Goal: Task Accomplishment & Management: Manage account settings

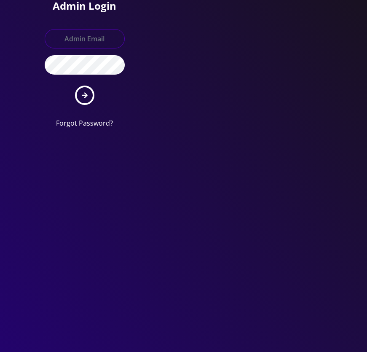
type input "[EMAIL_ADDRESS][DOMAIN_NAME]"
click at [88, 96] on button "submit" at bounding box center [84, 94] width 19 height 19
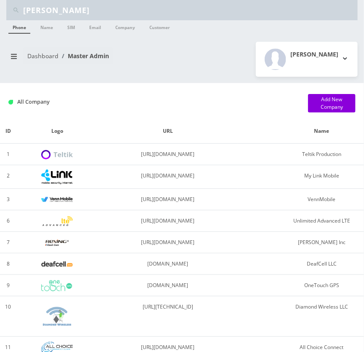
click at [96, 11] on input "[PERSON_NAME]" at bounding box center [189, 10] width 333 height 16
click at [96, 11] on input "Shimmon" at bounding box center [189, 10] width 333 height 16
type input "elyakim"
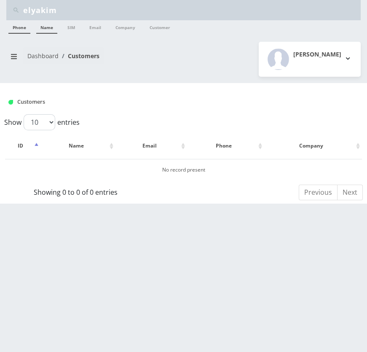
click at [45, 26] on link "Name" at bounding box center [46, 26] width 21 height 13
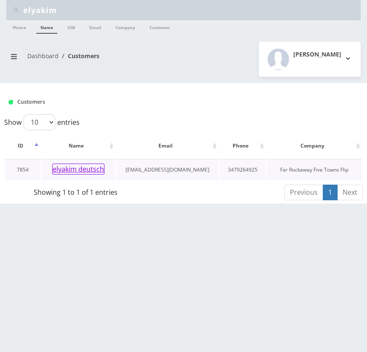
click at [93, 169] on button "elyakim deutsch" at bounding box center [78, 168] width 52 height 11
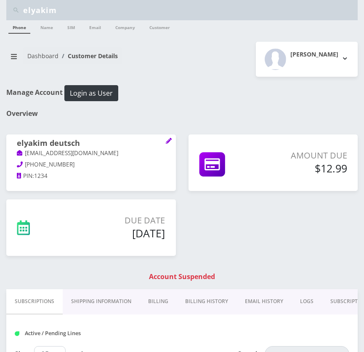
scroll to position [76, 0]
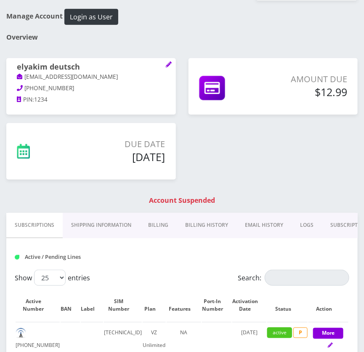
click at [206, 219] on link "Billing History" at bounding box center [207, 225] width 60 height 24
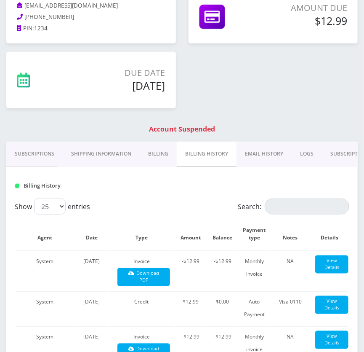
scroll to position [153, 0]
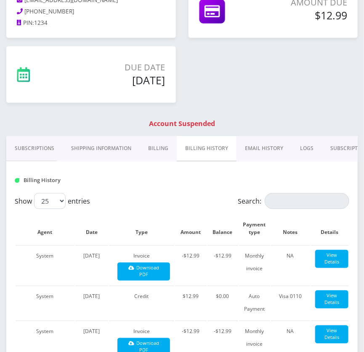
click at [163, 140] on link "Billing" at bounding box center [158, 148] width 37 height 24
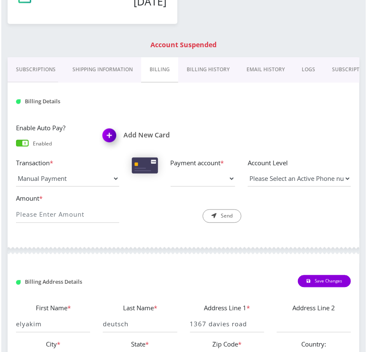
scroll to position [268, 0]
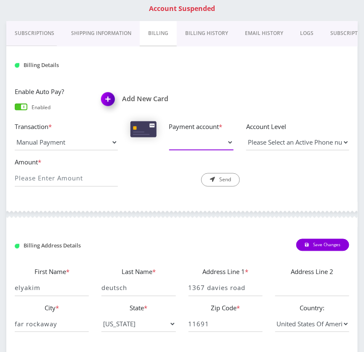
click at [219, 145] on select "Payment account *" at bounding box center [201, 142] width 64 height 16
click at [140, 101] on h1 "Add New Card" at bounding box center [138, 99] width 74 height 8
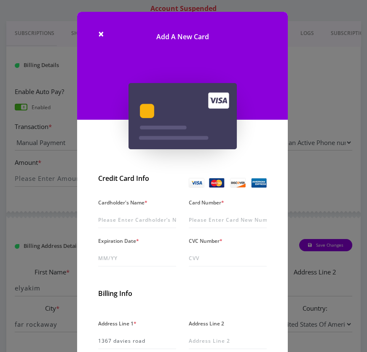
scroll to position [38, 0]
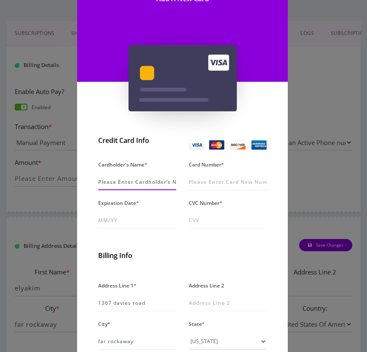
click at [154, 181] on input "Cardholder's Name *" at bounding box center [137, 182] width 78 height 16
click at [205, 179] on input "Card Number *" at bounding box center [228, 182] width 78 height 16
paste input "4246 3154 3487 6478"
type input "4246 3154 3487 6478"
click at [146, 184] on input "Cardholder's Name *" at bounding box center [137, 182] width 78 height 16
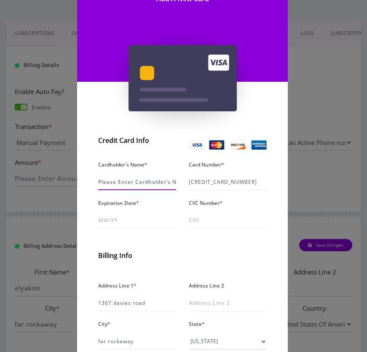
paste input "elyakim deutsch"
type input "elyakim deutsch"
click at [124, 218] on input "Expiration Date *" at bounding box center [137, 220] width 78 height 16
type input "02/30"
click at [206, 211] on div "CVC Number *" at bounding box center [227, 213] width 91 height 32
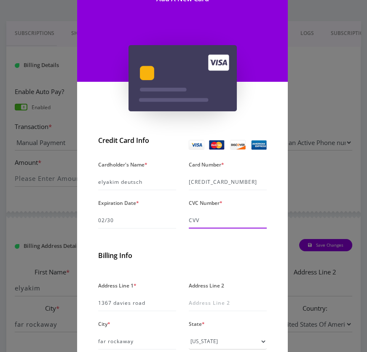
click at [214, 222] on input "CVC Number *" at bounding box center [228, 220] width 78 height 16
type input "665"
click at [202, 177] on input "4246 3154 3487 6478" at bounding box center [228, 182] width 78 height 16
type input "4243 154 3487 6478"
click at [248, 184] on input "4243 154 3487 6478" at bounding box center [228, 182] width 78 height 16
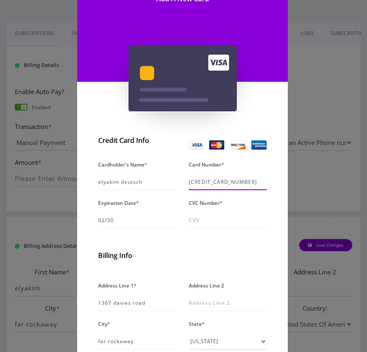
type input "4246 3154 3487 647"
click at [150, 179] on input "Cardholder's Name *" at bounding box center [137, 182] width 78 height 16
paste input "elyakim deutsch"
type input "elyakim deutsch"
click at [212, 224] on input "CVC Number *" at bounding box center [228, 220] width 78 height 16
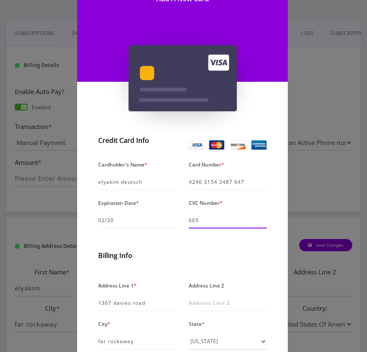
type input "665"
click at [209, 259] on h2 "Billing Info" at bounding box center [182, 255] width 168 height 8
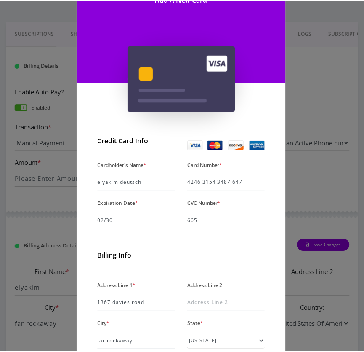
scroll to position [151, 0]
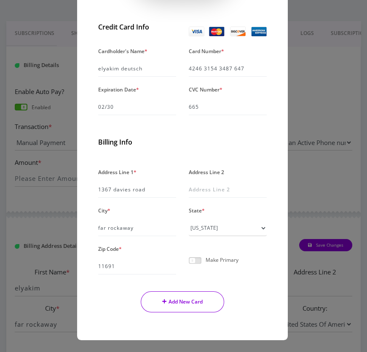
click at [187, 298] on button "Add New Card" at bounding box center [183, 301] width 84 height 21
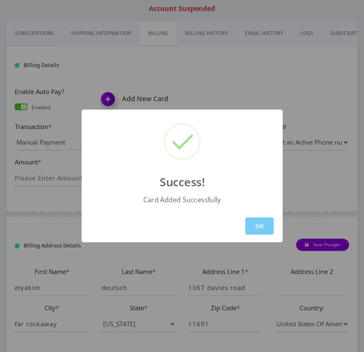
click at [256, 225] on button "OK" at bounding box center [260, 225] width 29 height 17
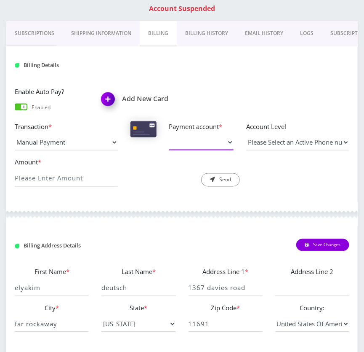
click at [225, 142] on select "Payment account *" at bounding box center [201, 142] width 64 height 16
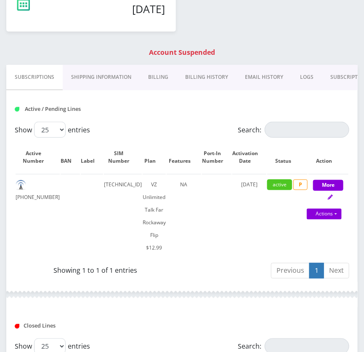
scroll to position [221, 0]
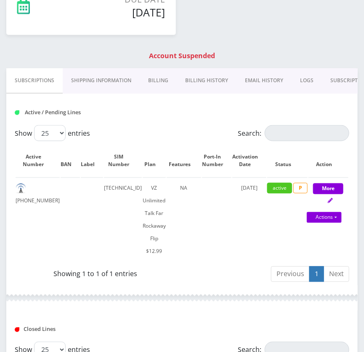
click at [160, 76] on link "Billing" at bounding box center [158, 80] width 37 height 24
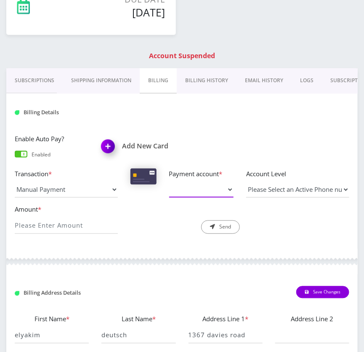
click at [226, 190] on select "Payment account *" at bounding box center [201, 190] width 64 height 16
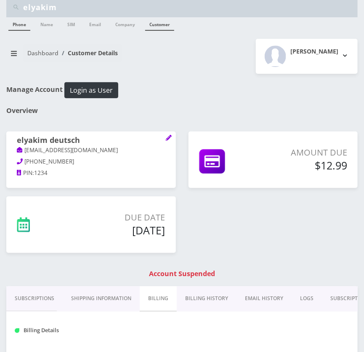
scroll to position [0, 0]
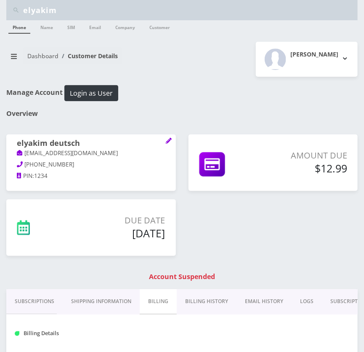
click at [150, 12] on input "elyakim" at bounding box center [189, 10] width 333 height 16
type input "tyriek"
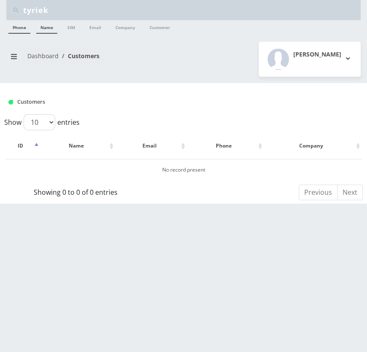
click at [50, 30] on link "Name" at bounding box center [46, 26] width 21 height 13
click at [18, 60] on button "breadcrumb" at bounding box center [13, 56] width 15 height 16
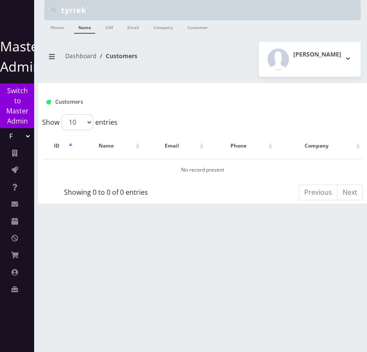
click at [18, 138] on select "Teltik Production My Link Mobile VennMobile Unlimited Advanced LTE Rexing Inc D…" at bounding box center [17, 136] width 29 height 16
click at [24, 136] on select "Teltik Production My Link Mobile VennMobile Unlimited Advanced LTE Rexing Inc D…" at bounding box center [17, 136] width 29 height 16
click at [17, 101] on link "Switch to Master Admin" at bounding box center [17, 105] width 35 height 45
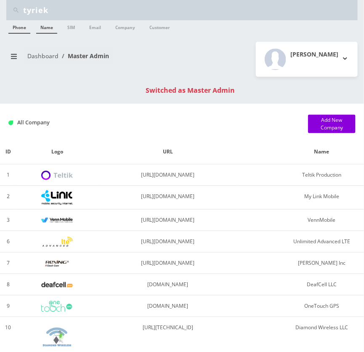
click at [48, 26] on link "Name" at bounding box center [46, 26] width 21 height 13
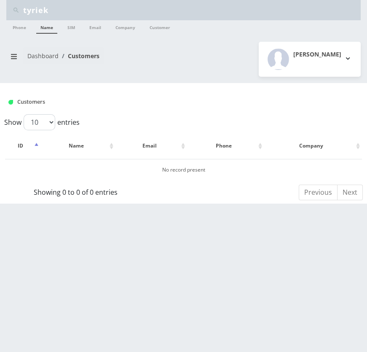
click at [70, 9] on input "tyriek" at bounding box center [190, 10] width 335 height 16
type input "test"
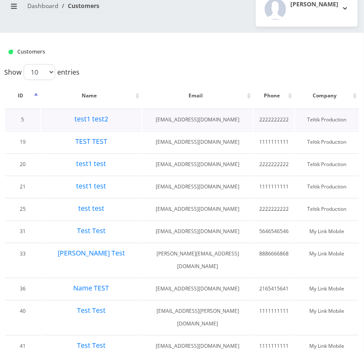
scroll to position [58, 0]
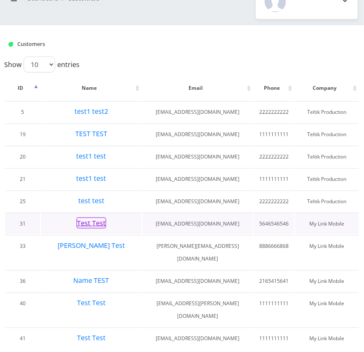
click at [101, 218] on button "Test Test" at bounding box center [91, 222] width 29 height 11
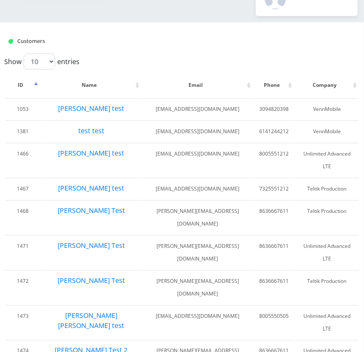
scroll to position [121, 0]
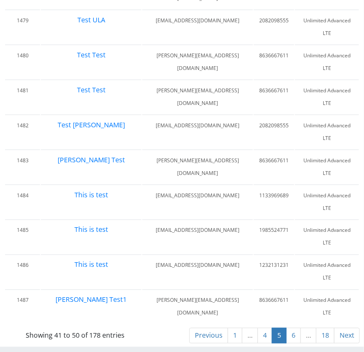
click at [295, 336] on link "6" at bounding box center [293, 336] width 15 height 16
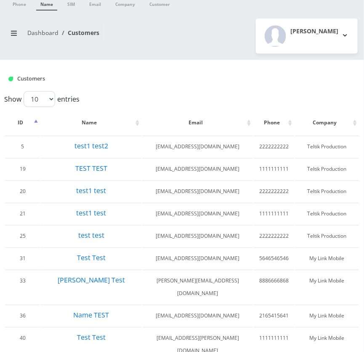
scroll to position [58, 0]
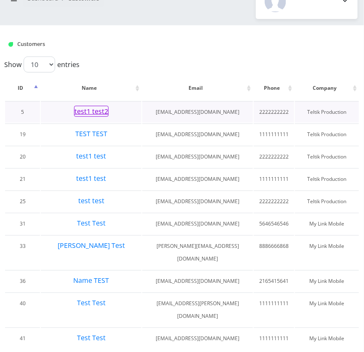
click at [90, 112] on button "test1 test2" at bounding box center [91, 111] width 35 height 11
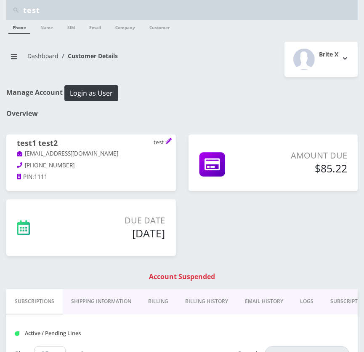
scroll to position [115, 0]
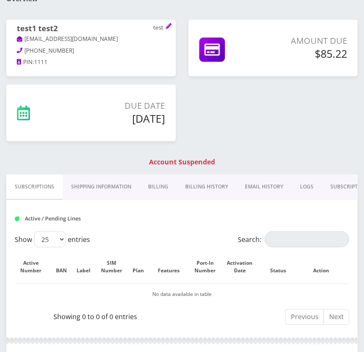
click at [165, 184] on link "Billing" at bounding box center [158, 186] width 37 height 24
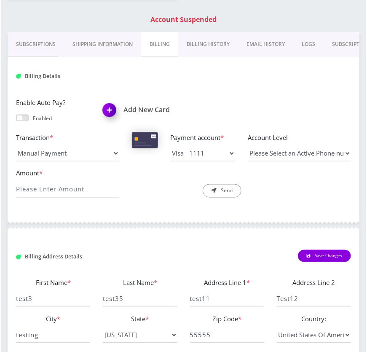
scroll to position [268, 0]
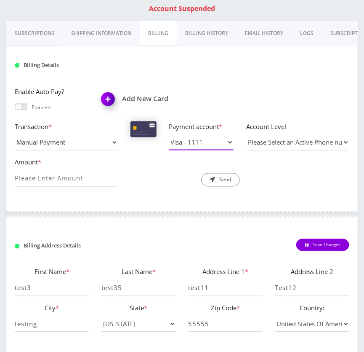
click at [198, 143] on select "Visa - 1111" at bounding box center [201, 142] width 64 height 16
click at [137, 97] on h1 "Add New Card" at bounding box center [138, 99] width 74 height 8
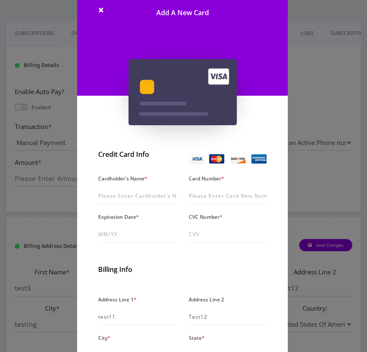
scroll to position [76, 0]
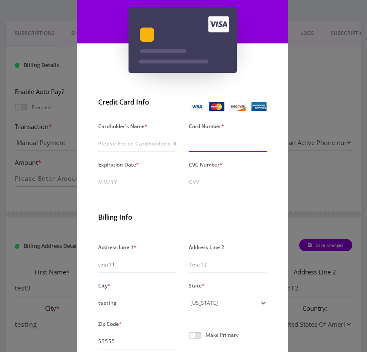
click at [218, 141] on input "Card Number *" at bounding box center [228, 144] width 78 height 16
paste input "[CREDIT_CARD_NUMBER]"
type input "[CREDIT_CARD_NUMBER]"
click at [141, 137] on input "Cardholder's Name *" at bounding box center [137, 144] width 78 height 16
type input "Test Card"
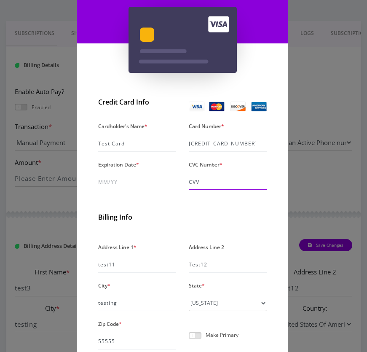
click at [197, 182] on input "CVC Number *" at bounding box center [228, 182] width 78 height 16
paste input "123"
type input "123"
click at [147, 183] on input "Expiration Date *" at bounding box center [137, 182] width 78 height 16
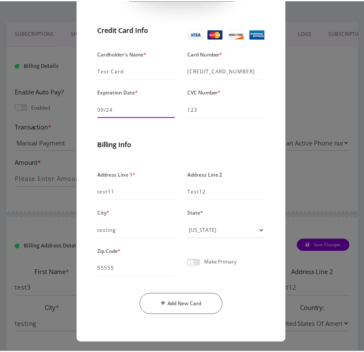
scroll to position [151, 0]
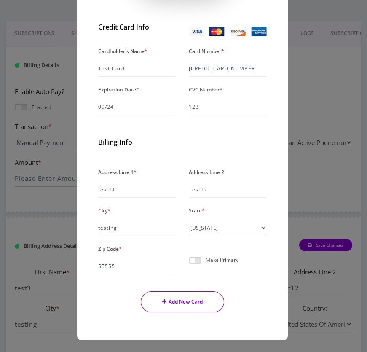
click at [179, 298] on button "Add New Card" at bounding box center [183, 301] width 84 height 21
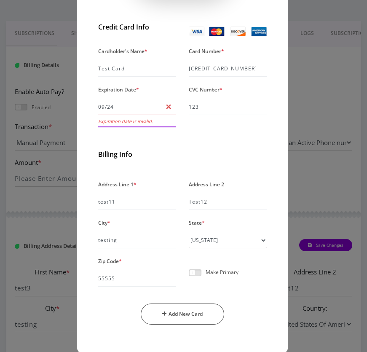
click at [143, 109] on input "09/24" at bounding box center [137, 107] width 78 height 16
type input "09/26"
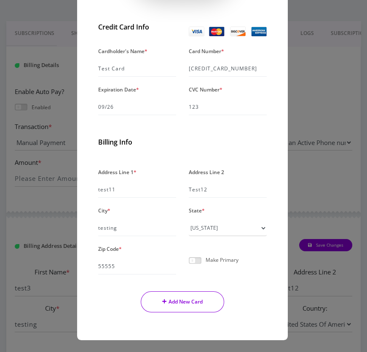
click at [191, 302] on button "Add New Card" at bounding box center [183, 301] width 84 height 21
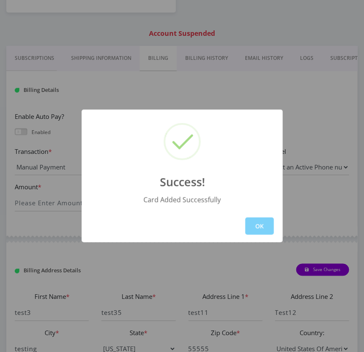
scroll to position [230, 0]
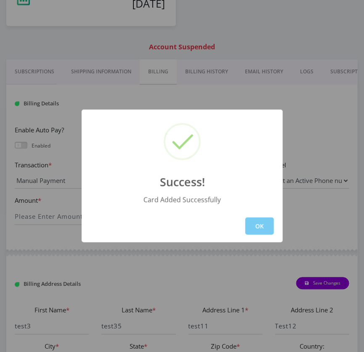
click at [250, 224] on button "OK" at bounding box center [260, 225] width 29 height 17
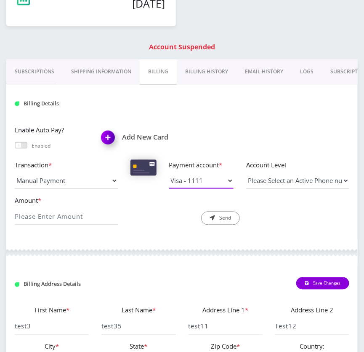
click at [216, 181] on select "Visa - 1111" at bounding box center [201, 181] width 64 height 16
click at [169, 173] on select "Visa - 1111" at bounding box center [201, 181] width 64 height 16
